Goal: Information Seeking & Learning: Learn about a topic

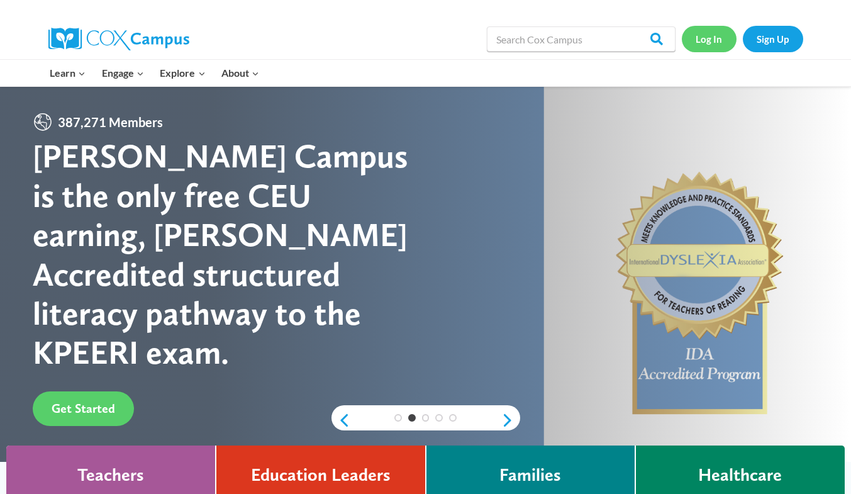
click at [714, 39] on link "Log In" at bounding box center [709, 39] width 55 height 26
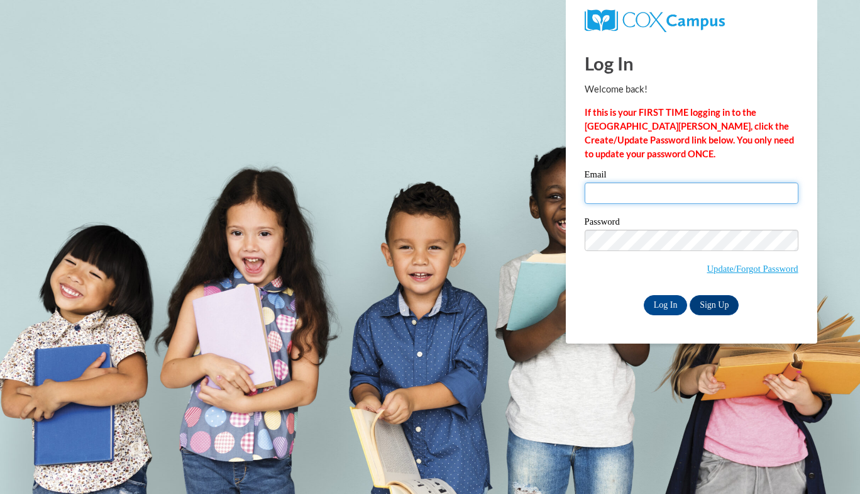
click at [637, 196] on input "Email" at bounding box center [692, 192] width 214 height 21
type input "[EMAIL_ADDRESS][DOMAIN_NAME]"
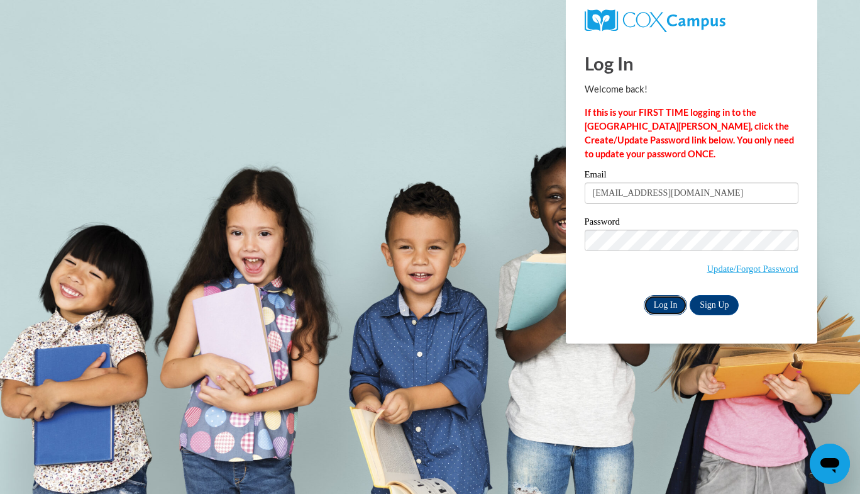
click at [660, 304] on input "Log In" at bounding box center [666, 305] width 44 height 20
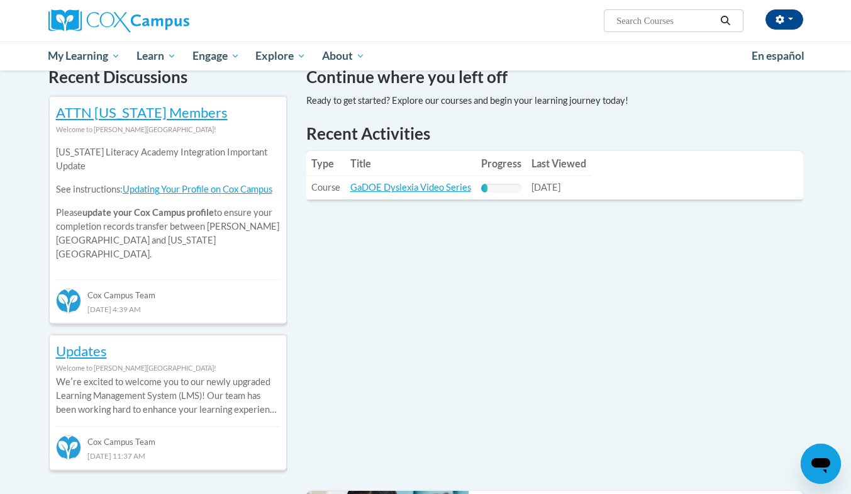
scroll to position [400, 0]
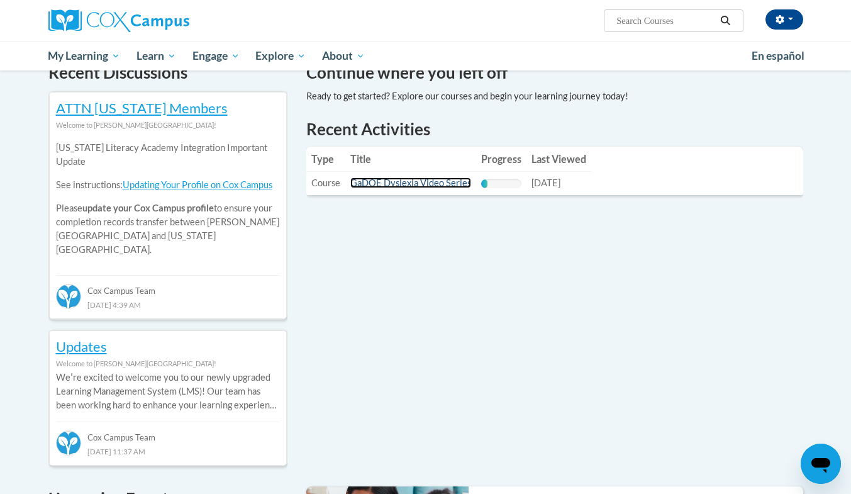
click at [439, 184] on link "GaDOE Dyslexia Video Series" at bounding box center [410, 182] width 121 height 11
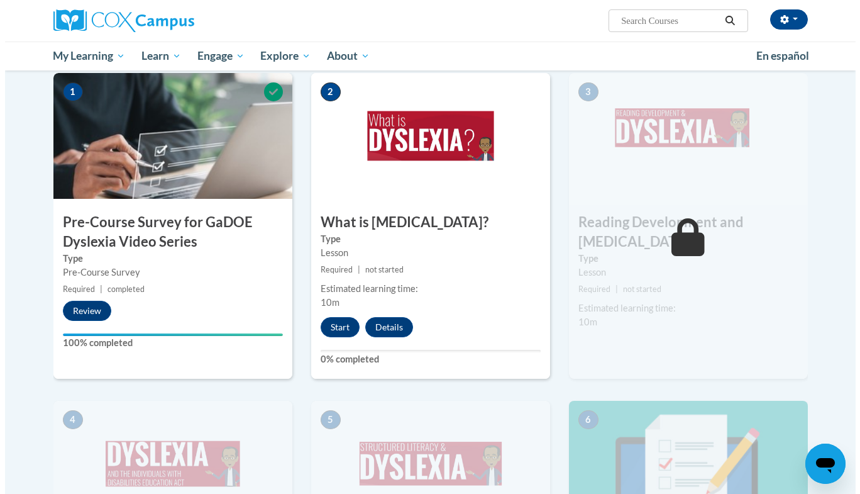
scroll to position [294, 0]
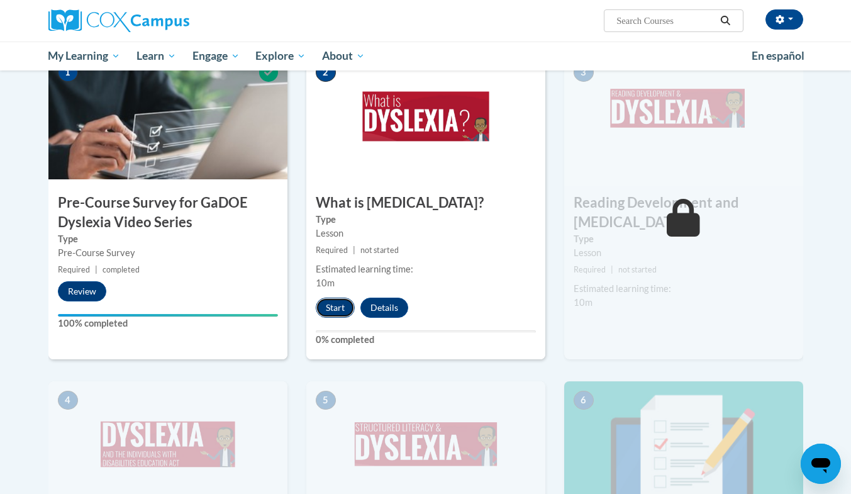
click at [330, 312] on button "Start" at bounding box center [335, 307] width 39 height 20
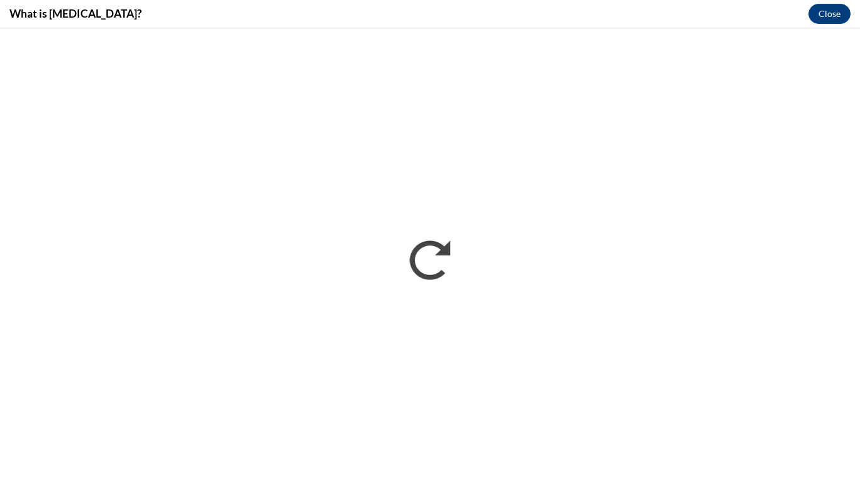
scroll to position [0, 0]
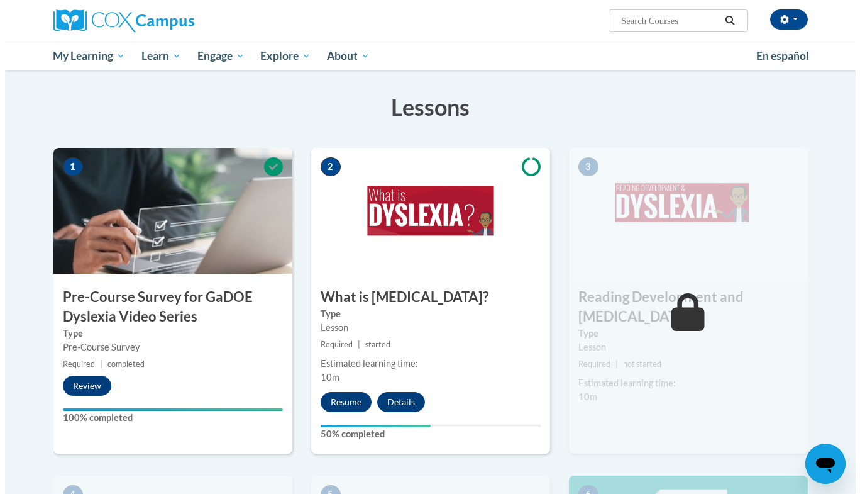
scroll to position [252, 0]
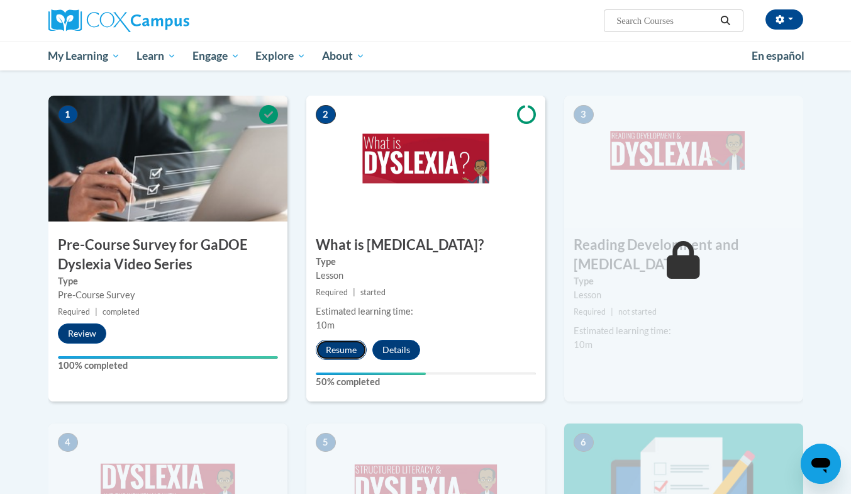
click at [344, 345] on button "Resume" at bounding box center [341, 350] width 51 height 20
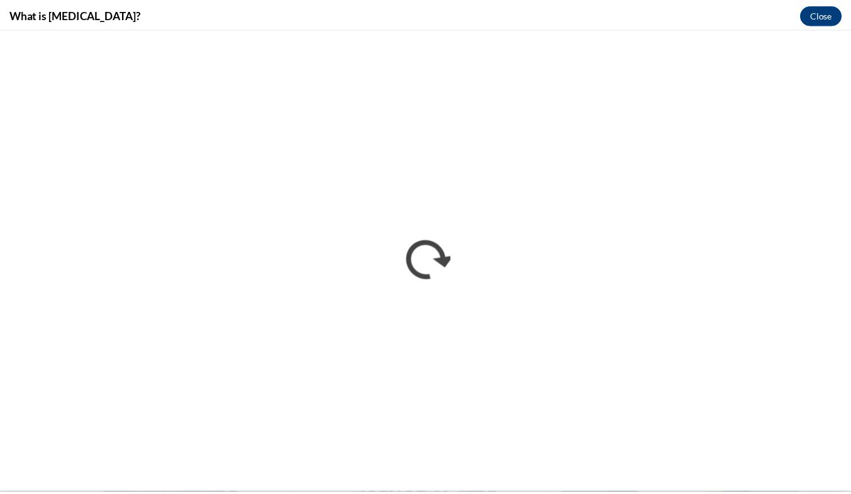
scroll to position [0, 0]
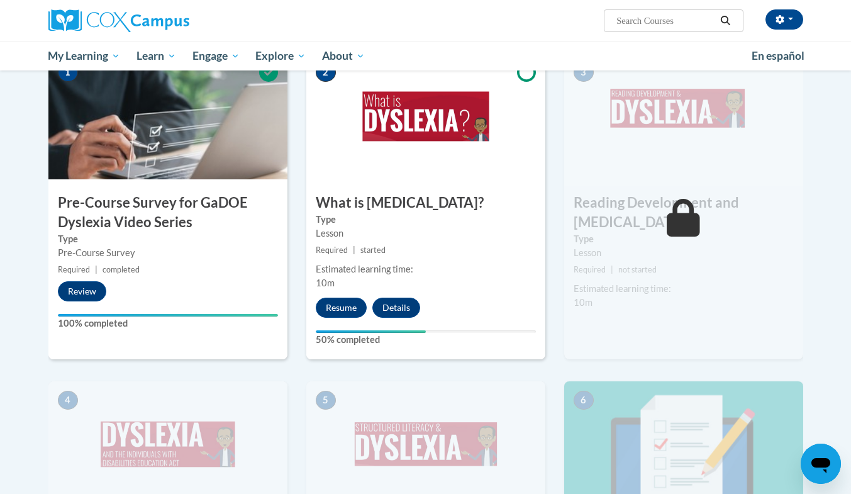
scroll to position [296, 0]
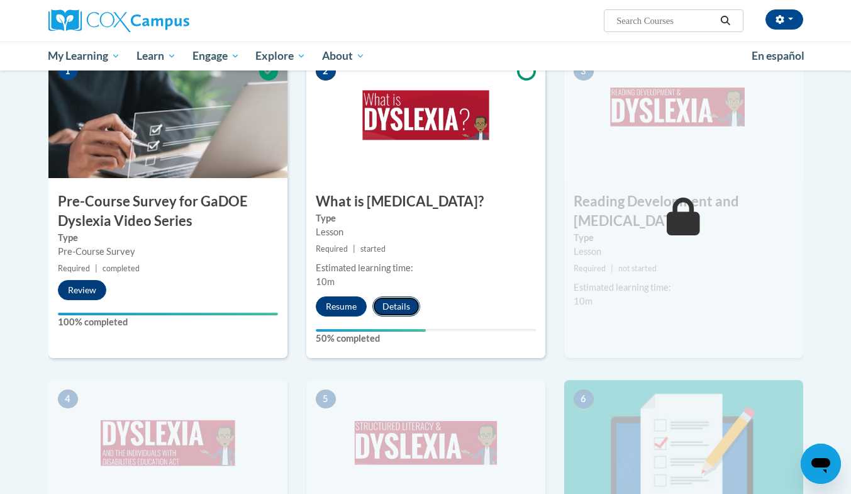
click at [406, 301] on button "Details" at bounding box center [396, 306] width 48 height 20
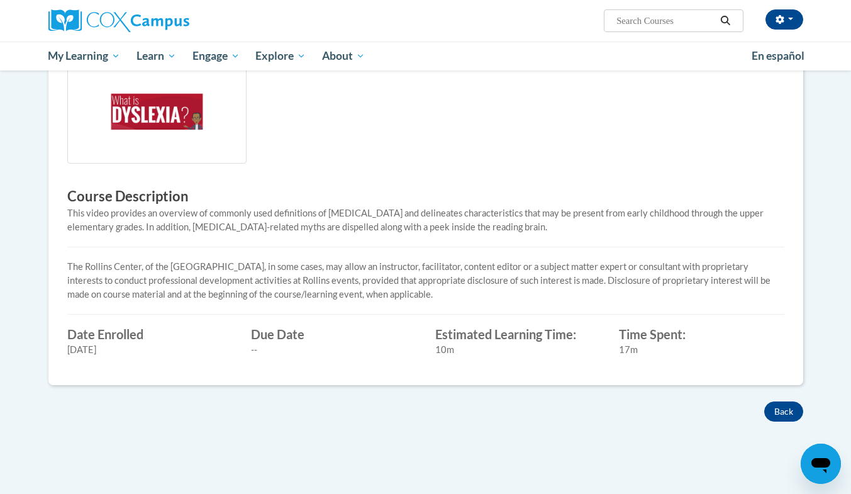
scroll to position [473, 0]
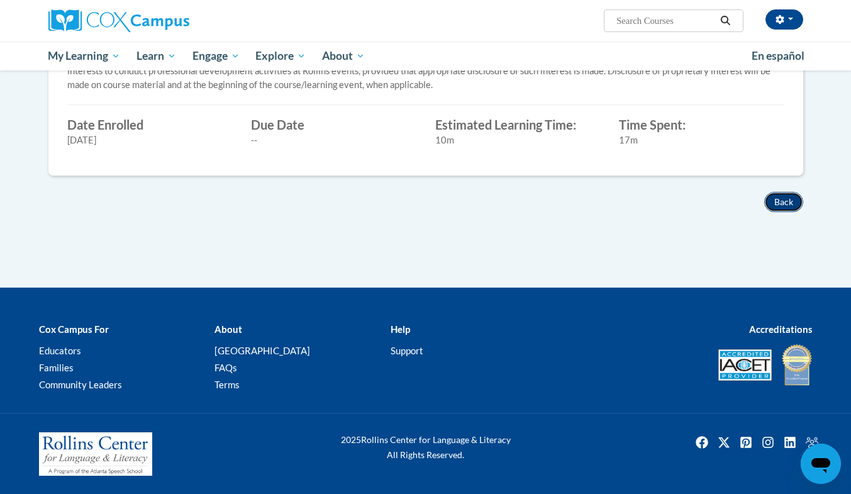
click at [796, 202] on button "Back" at bounding box center [783, 202] width 39 height 20
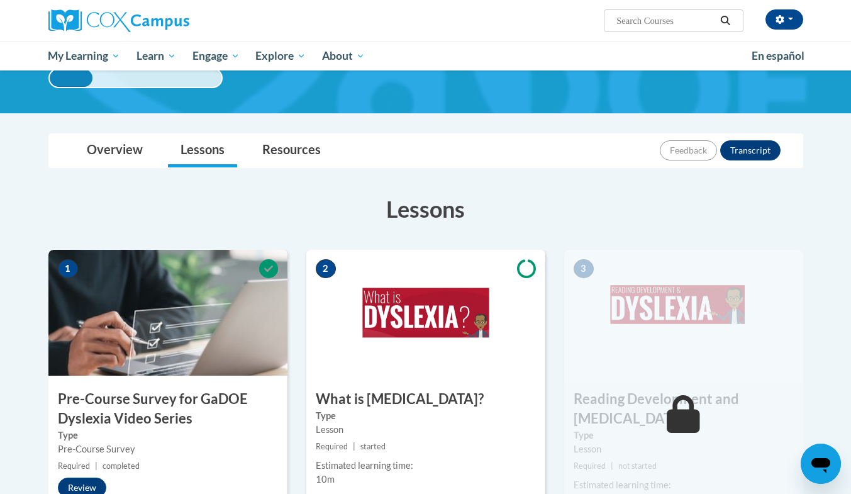
scroll to position [97, 0]
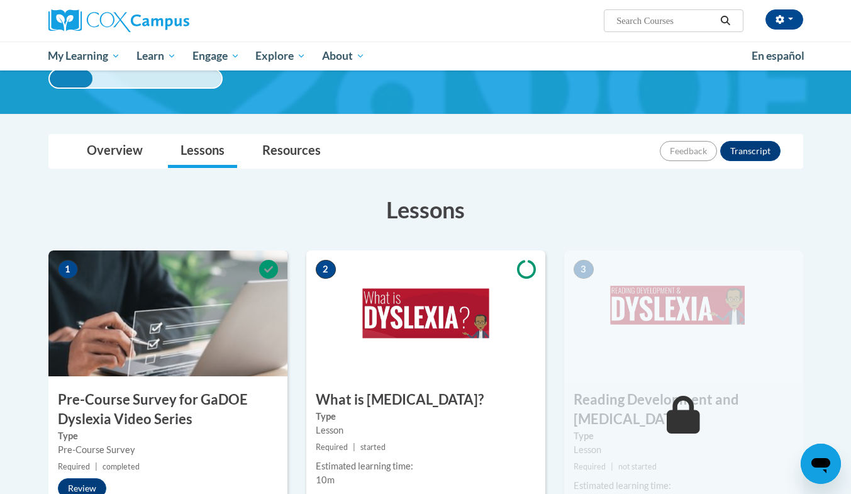
click at [527, 273] on icon at bounding box center [526, 269] width 19 height 19
click at [325, 274] on span "2" at bounding box center [326, 269] width 20 height 19
drag, startPoint x: 446, startPoint y: 398, endPoint x: 341, endPoint y: 289, distance: 152.1
click at [341, 289] on img at bounding box center [425, 313] width 239 height 126
click at [376, 306] on img at bounding box center [425, 313] width 239 height 126
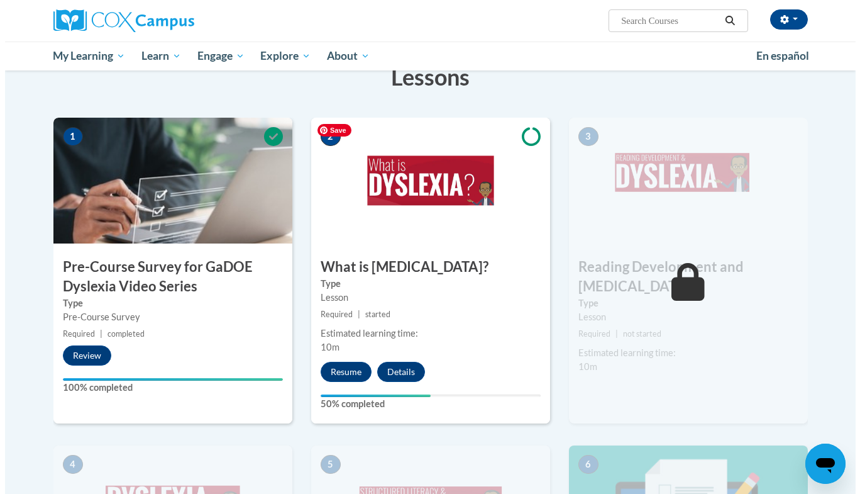
scroll to position [234, 0]
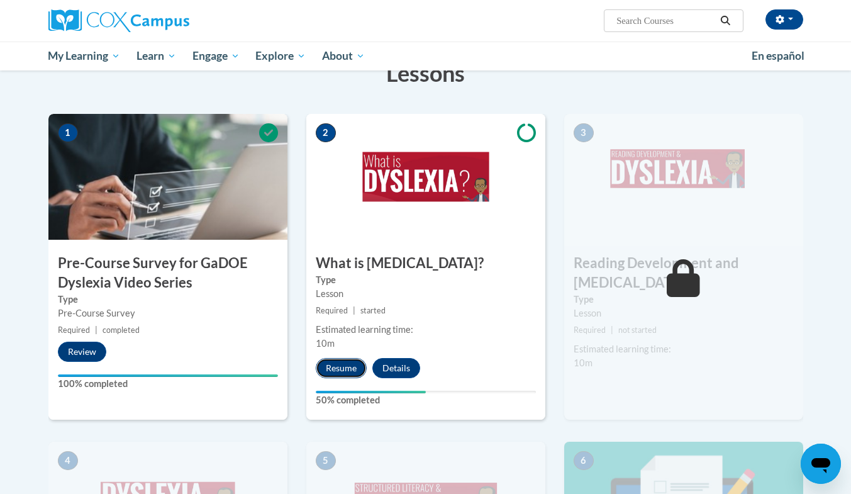
click at [346, 364] on button "Resume" at bounding box center [341, 368] width 51 height 20
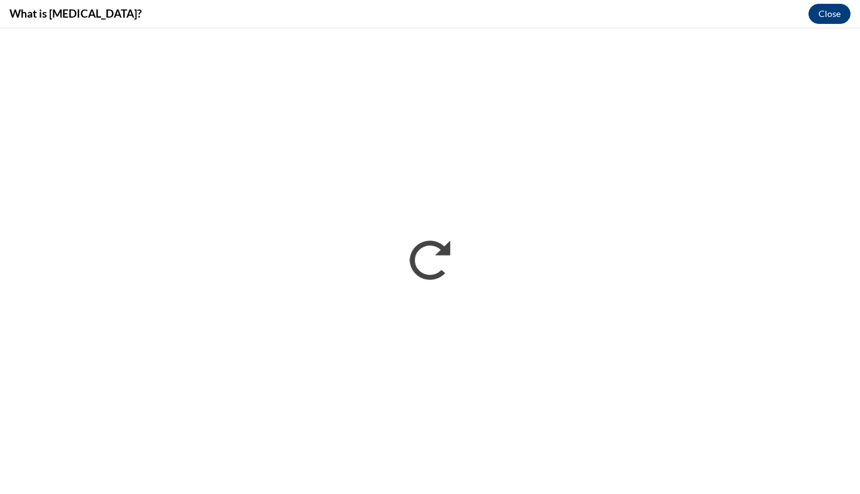
scroll to position [0, 0]
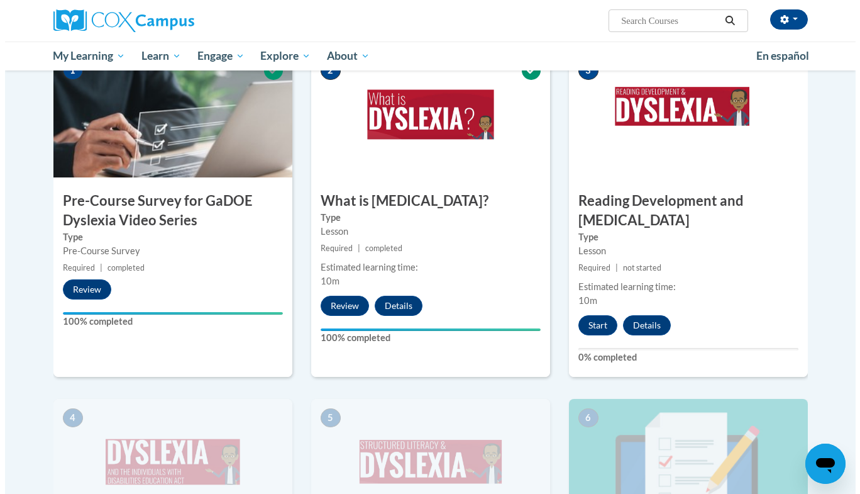
scroll to position [297, 0]
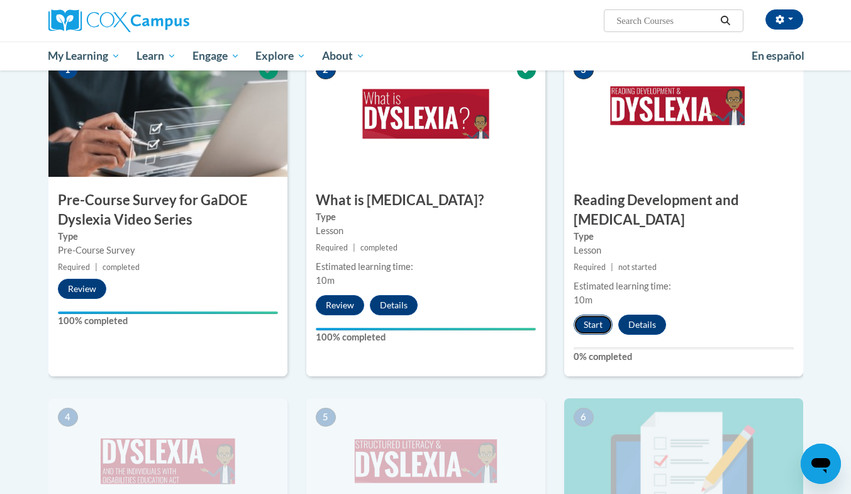
click at [589, 314] on button "Start" at bounding box center [592, 324] width 39 height 20
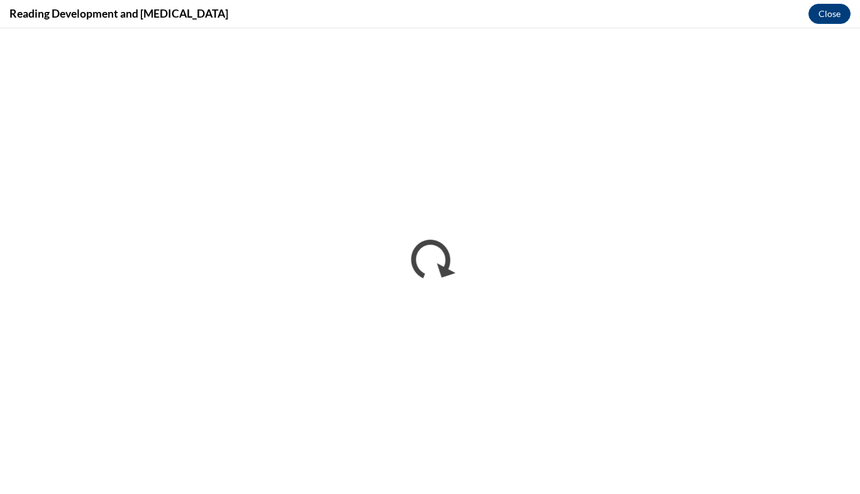
scroll to position [0, 0]
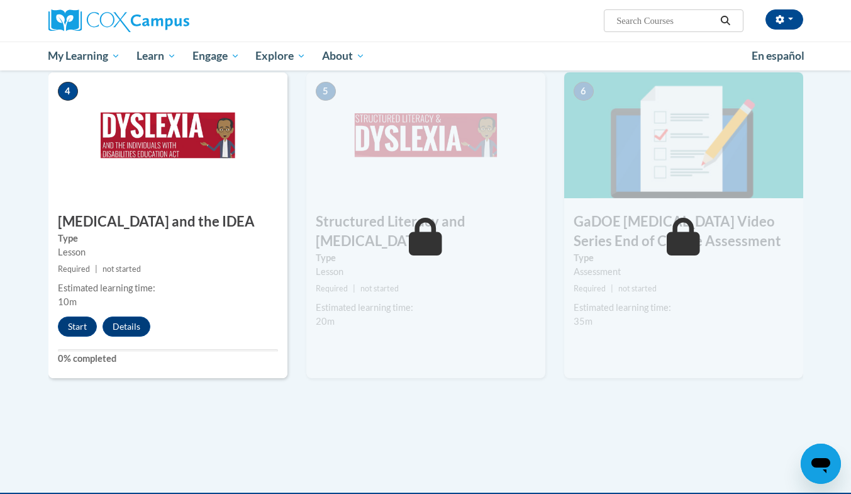
scroll to position [625, 0]
